Goal: Task Accomplishment & Management: Manage account settings

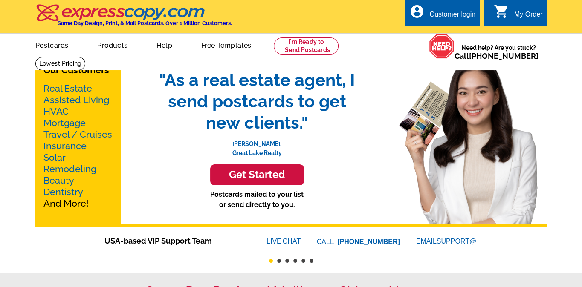
click at [456, 17] on div "Customer login" at bounding box center [452, 17] width 46 height 12
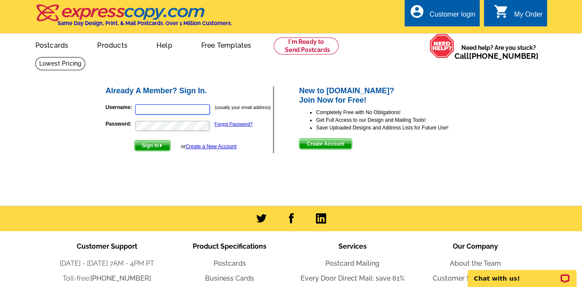
type input "[EMAIL_ADDRESS][DOMAIN_NAME]"
click at [159, 147] on span "Sign In" at bounding box center [152, 146] width 35 height 10
